Goal: Find specific page/section: Find specific page/section

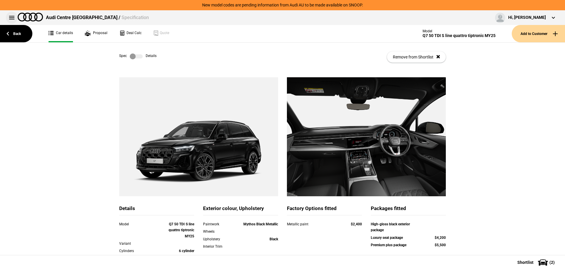
click at [11, 19] on button at bounding box center [12, 18] width 12 height 12
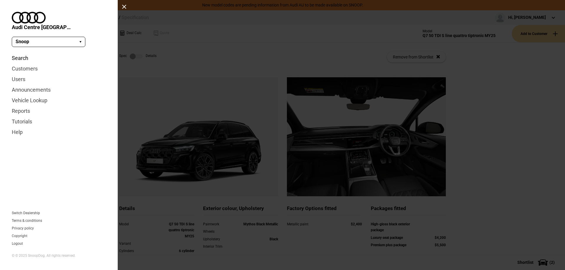
click at [24, 53] on link "Search" at bounding box center [59, 58] width 94 height 11
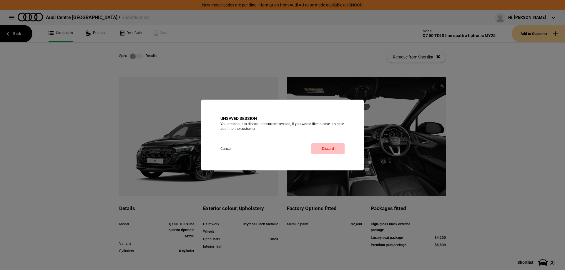
click at [325, 145] on link "Discard" at bounding box center [327, 148] width 33 height 11
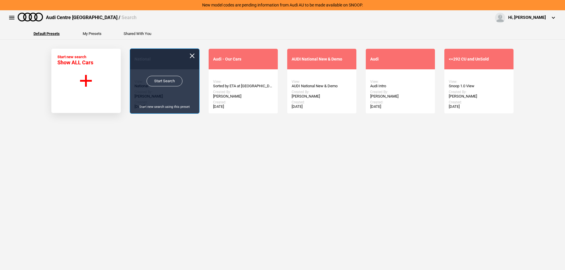
click at [164, 80] on link "Start Search" at bounding box center [164, 81] width 36 height 11
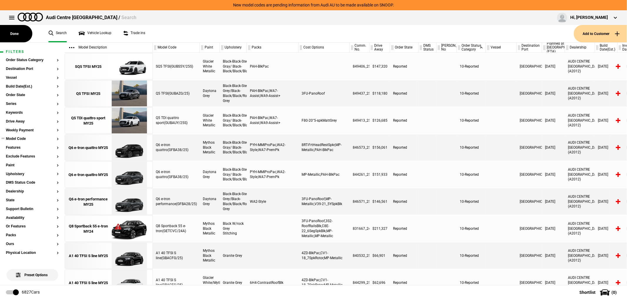
click at [24, 140] on button "Model Code" at bounding box center [32, 139] width 53 height 4
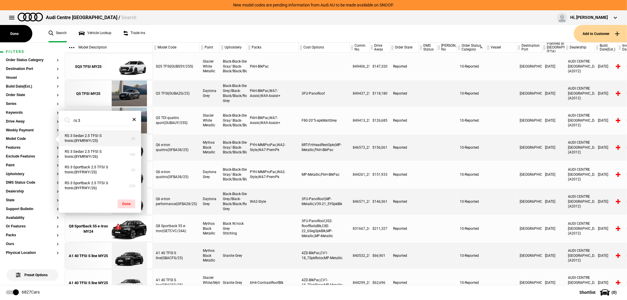
type input "rs 3"
click at [104, 137] on button "RS 3 Sedan 2.5 TFSI S tronic(8YMRWY/25)" at bounding box center [100, 139] width 82 height 16
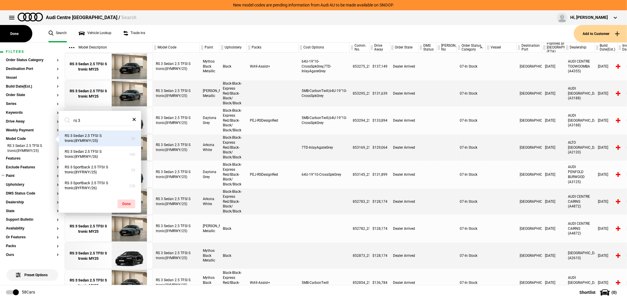
click at [19, 179] on section "Paint" at bounding box center [32, 178] width 53 height 9
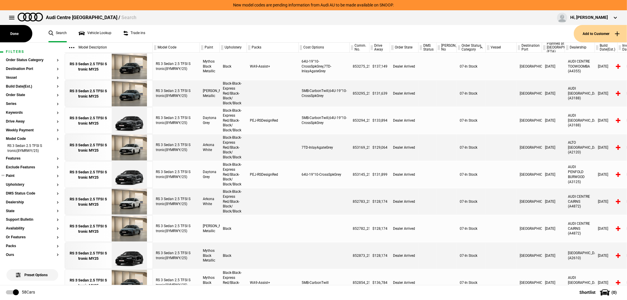
click at [20, 175] on button "Paint" at bounding box center [32, 176] width 53 height 4
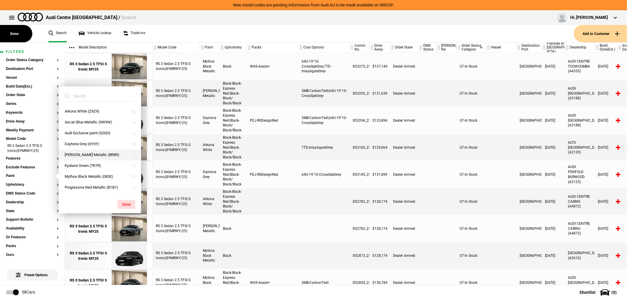
click at [99, 153] on button "Kemora Gray Metallic (8R8R)" at bounding box center [100, 155] width 82 height 11
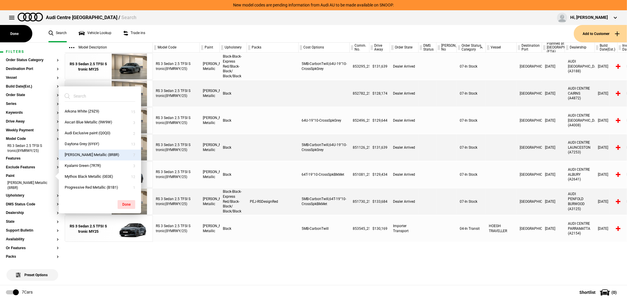
click at [359, 264] on div "RS 3 Sedan 2.5 TFSI S tronic(8YMRWY/25) Kemora Gray Metallic Black-Black-Expres…" at bounding box center [390, 169] width 474 height 233
